Goal: Task Accomplishment & Management: Complete application form

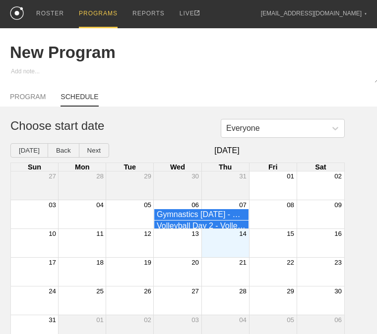
click at [95, 10] on div "PROGRAMS" at bounding box center [98, 14] width 39 height 28
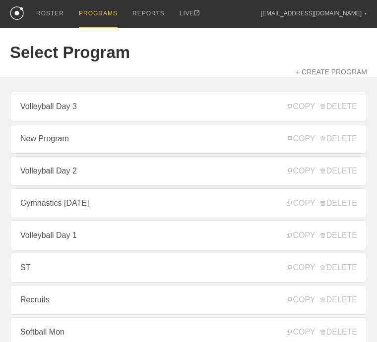
scroll to position [50, 0]
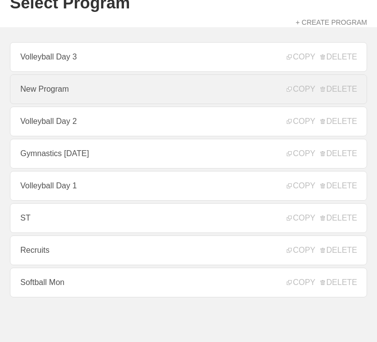
click at [116, 91] on link "New Program" at bounding box center [188, 89] width 357 height 30
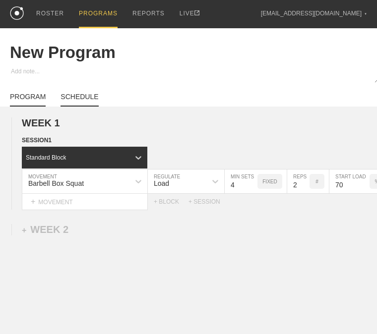
click at [80, 107] on link "SCHEDULE" at bounding box center [80, 100] width 38 height 14
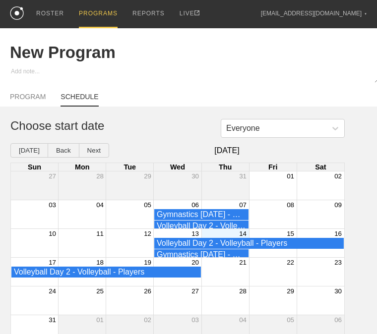
scroll to position [21, 0]
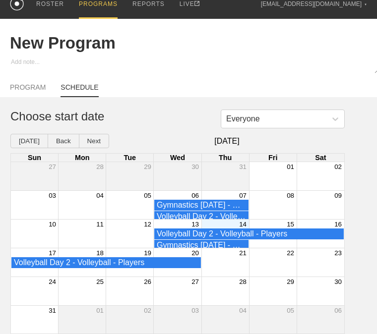
click at [235, 221] on div "14" at bounding box center [225, 224] width 48 height 9
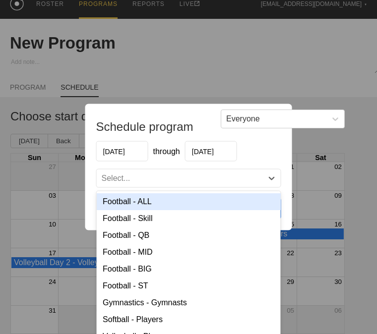
click at [170, 174] on div "Select..." at bounding box center [180, 179] width 166 height 10
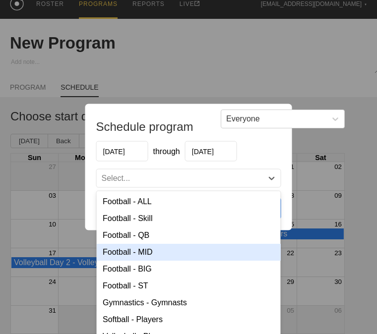
click at [140, 253] on div "Football - MID" at bounding box center [189, 252] width 184 height 17
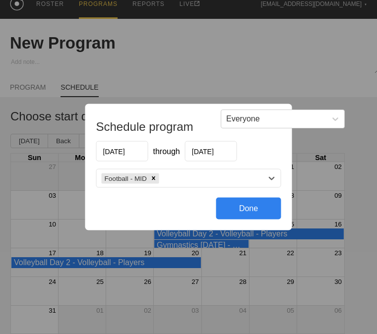
click at [205, 178] on div "Football - MID" at bounding box center [180, 178] width 166 height 14
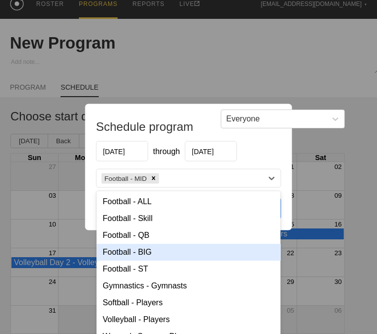
click at [144, 247] on div "Football - BIG" at bounding box center [189, 252] width 184 height 17
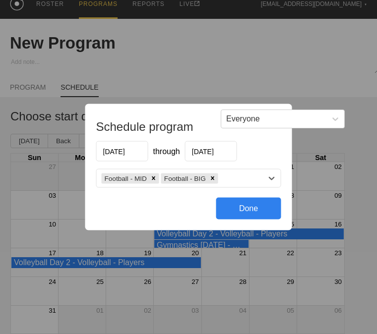
click at [242, 205] on div "Done" at bounding box center [248, 209] width 65 height 22
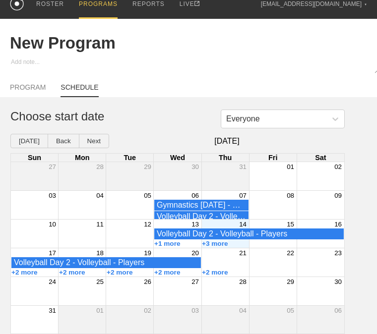
scroll to position [0, 0]
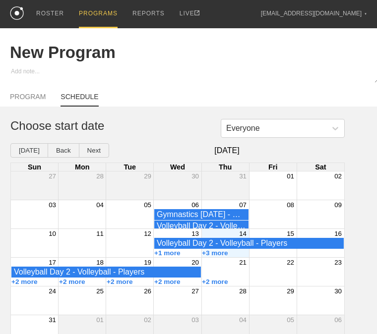
click at [103, 10] on div "PROGRAMS" at bounding box center [98, 14] width 39 height 28
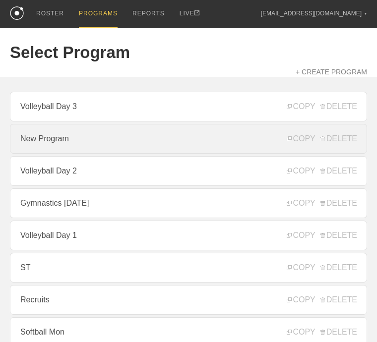
click at [72, 135] on link "New Program" at bounding box center [188, 139] width 357 height 30
type textarea "x"
